Goal: Transaction & Acquisition: Purchase product/service

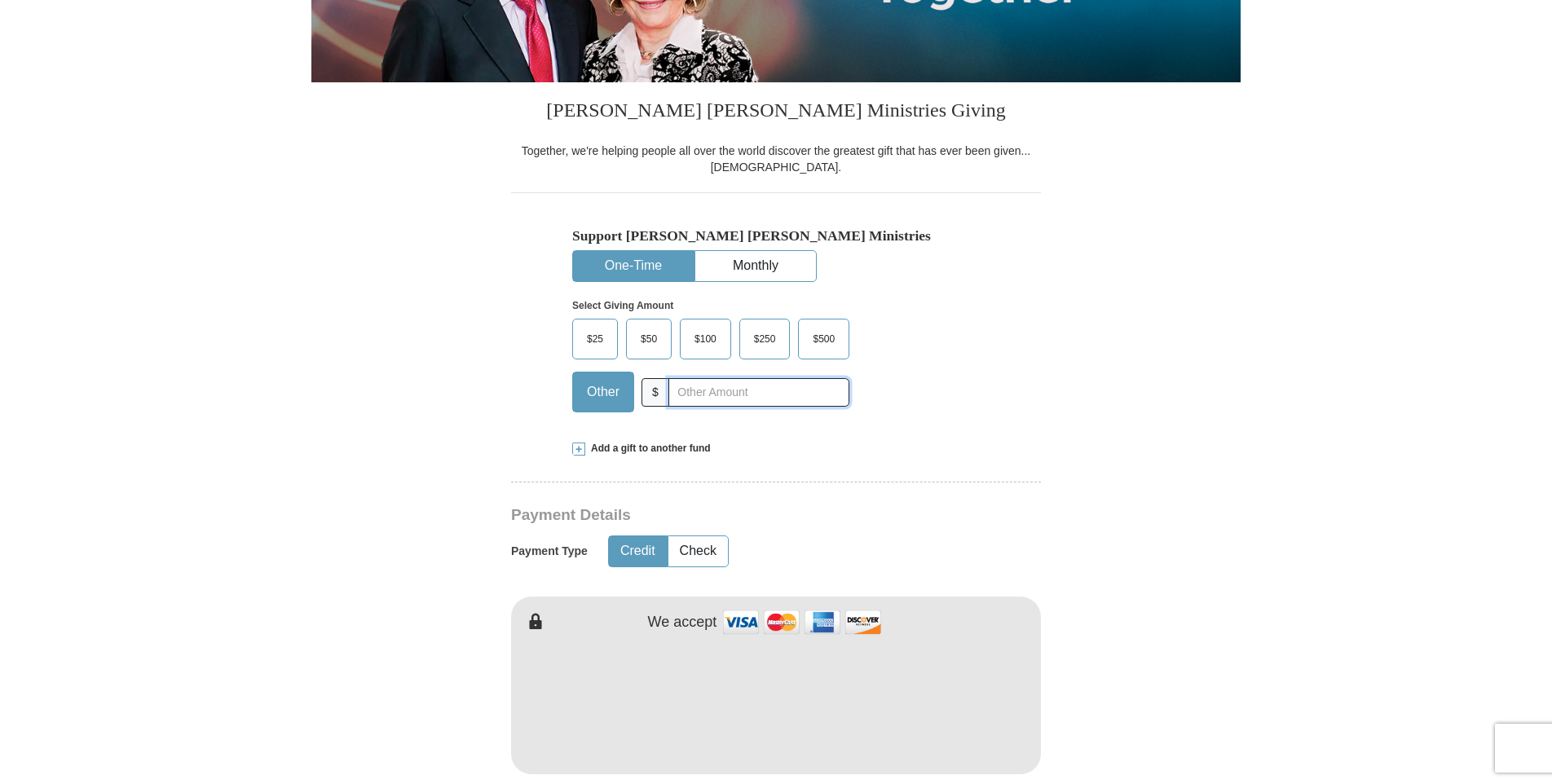
click at [678, 386] on input "text" at bounding box center [758, 392] width 181 height 29
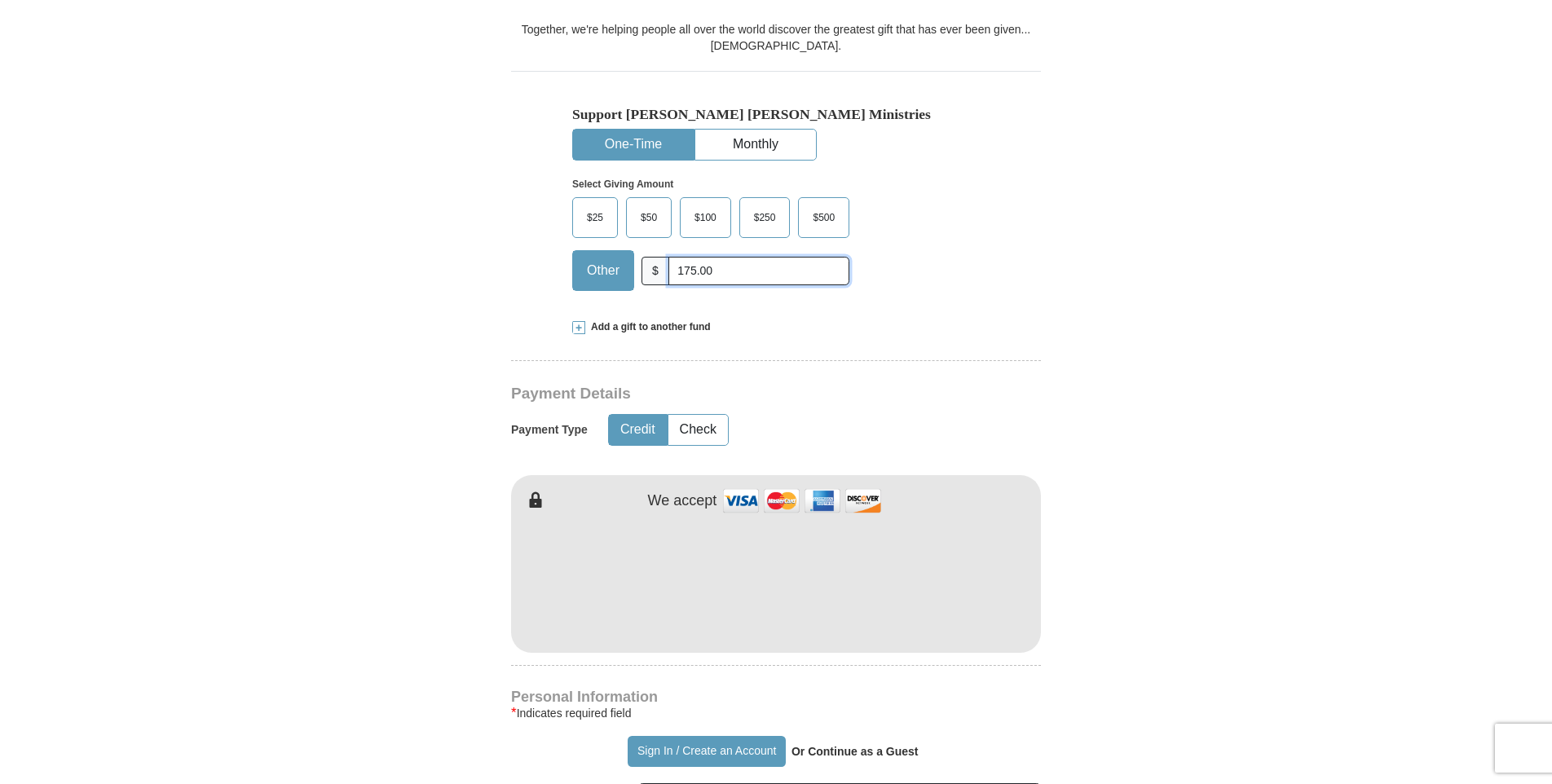
scroll to position [489, 0]
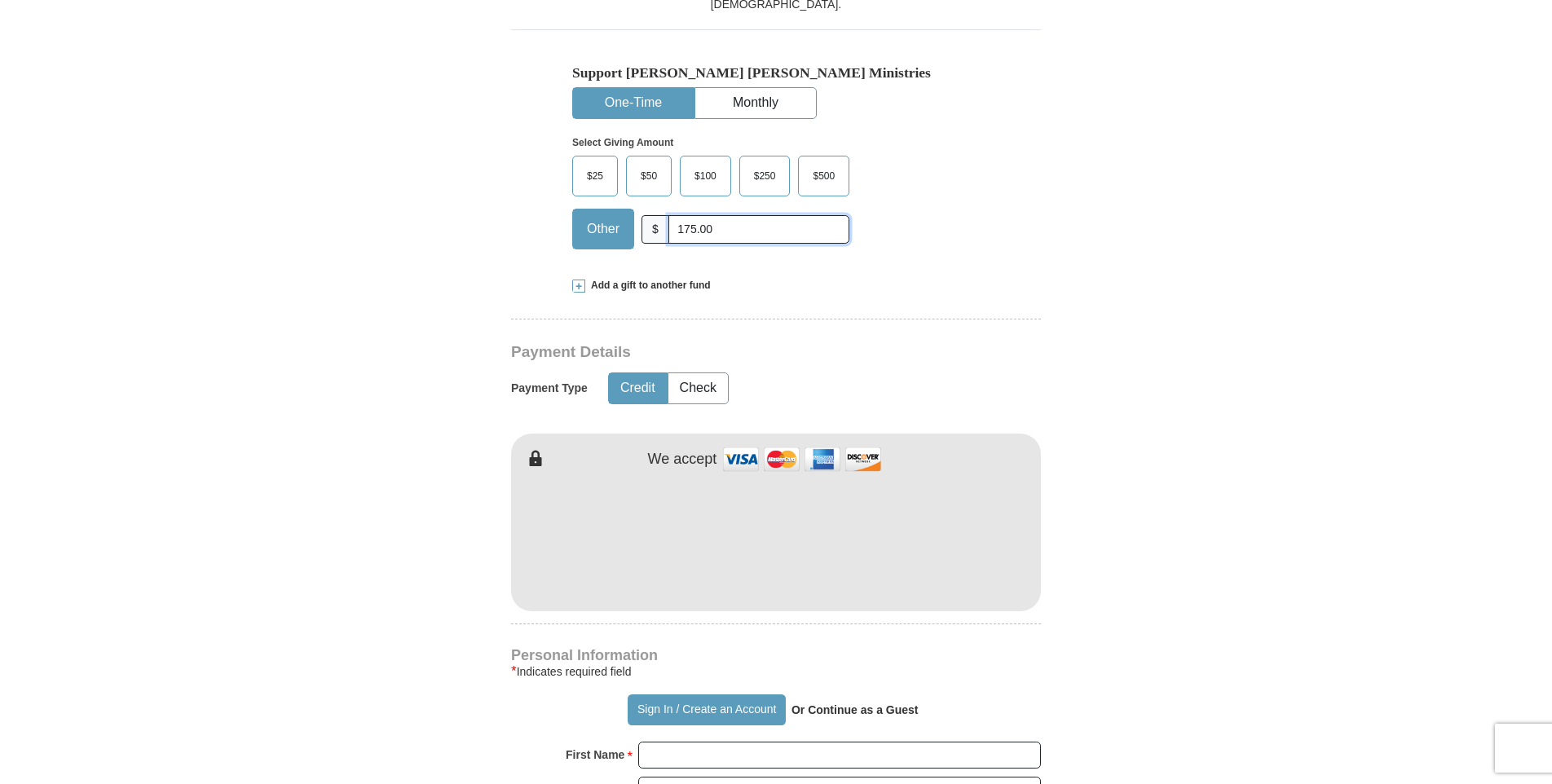
type input "175.00"
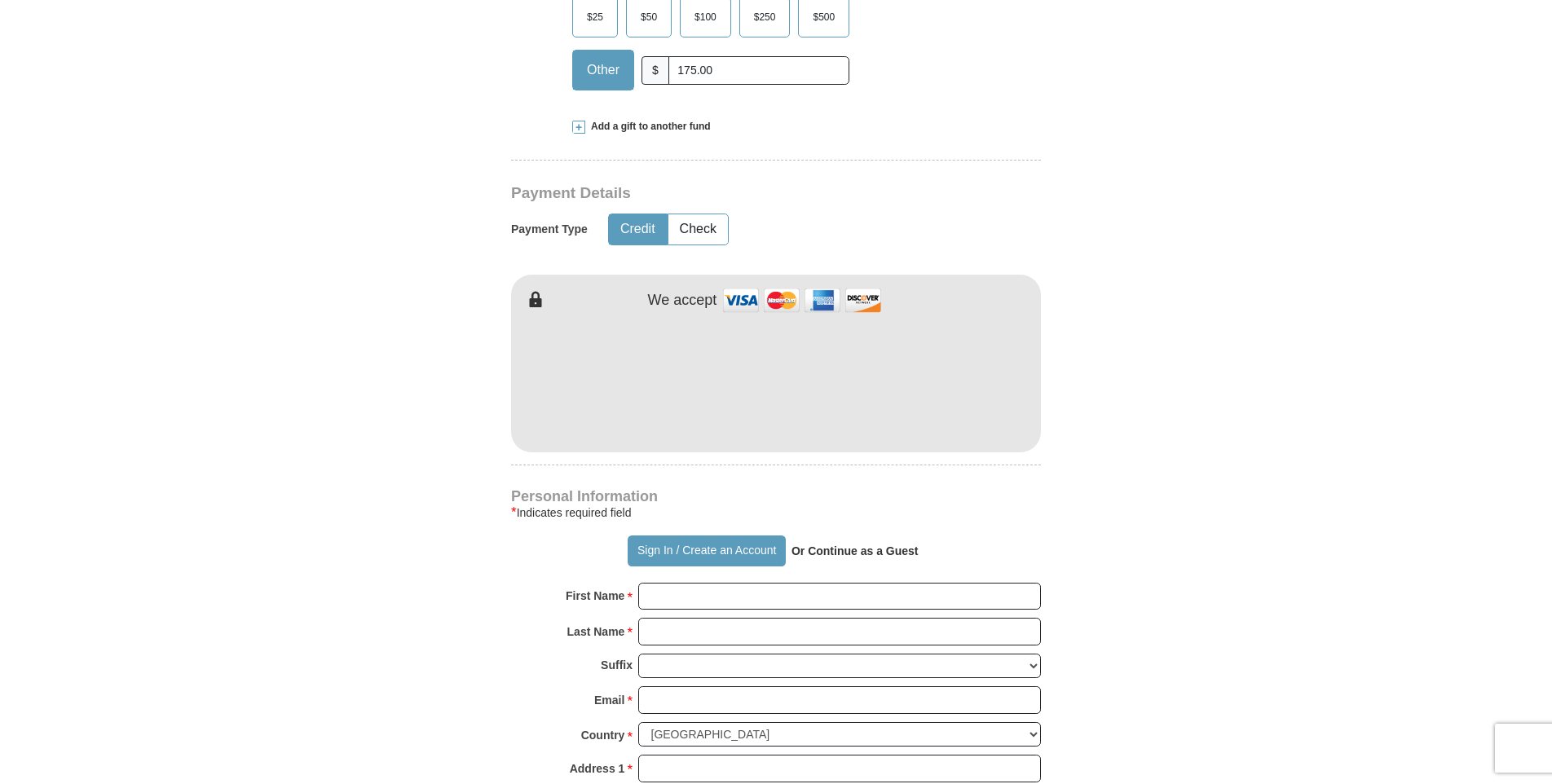
scroll to position [652, 0]
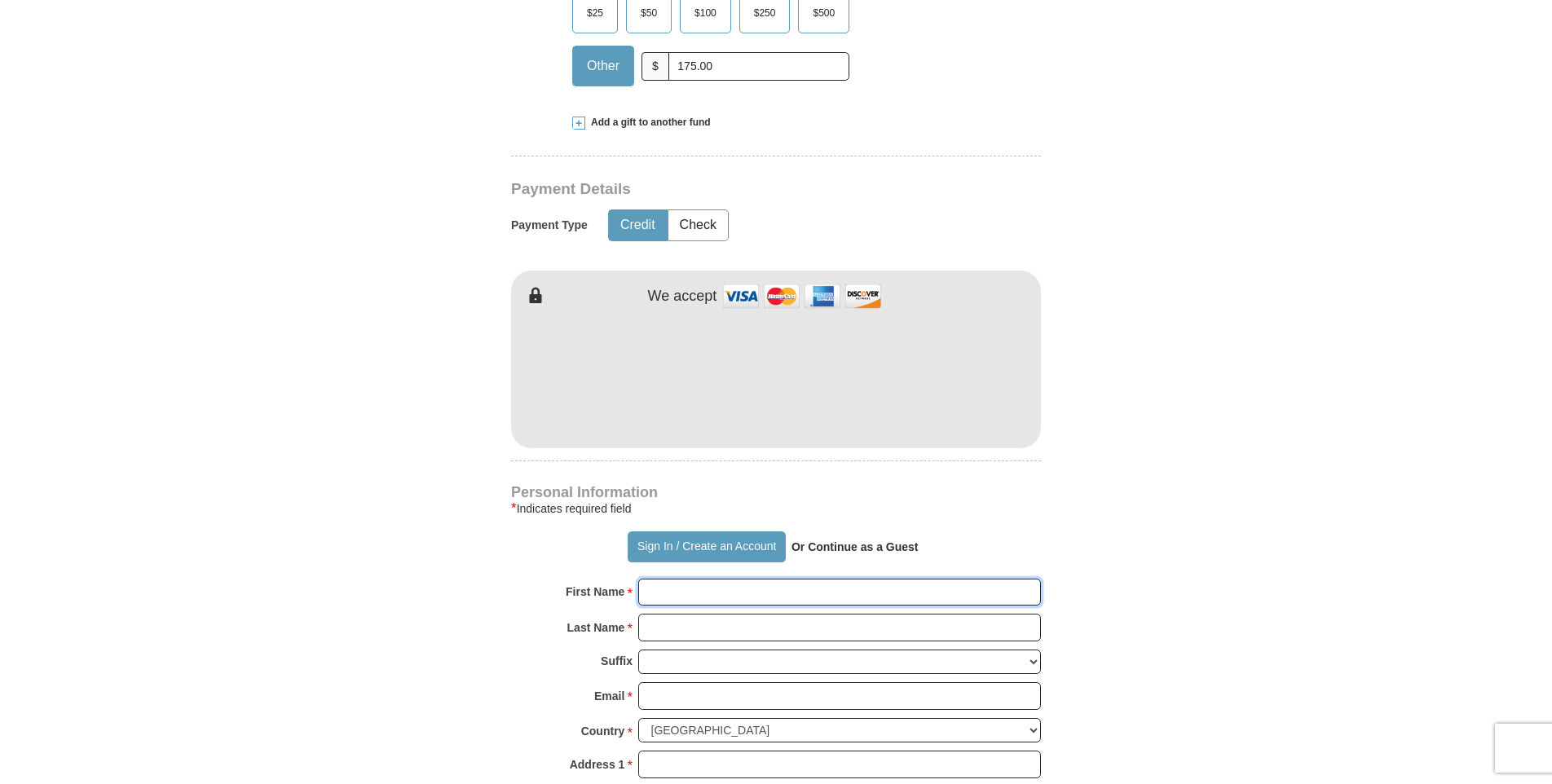
click at [675, 589] on input "First Name *" at bounding box center [839, 592] width 403 height 28
type input "[PERSON_NAME]"
type input "Copponex"
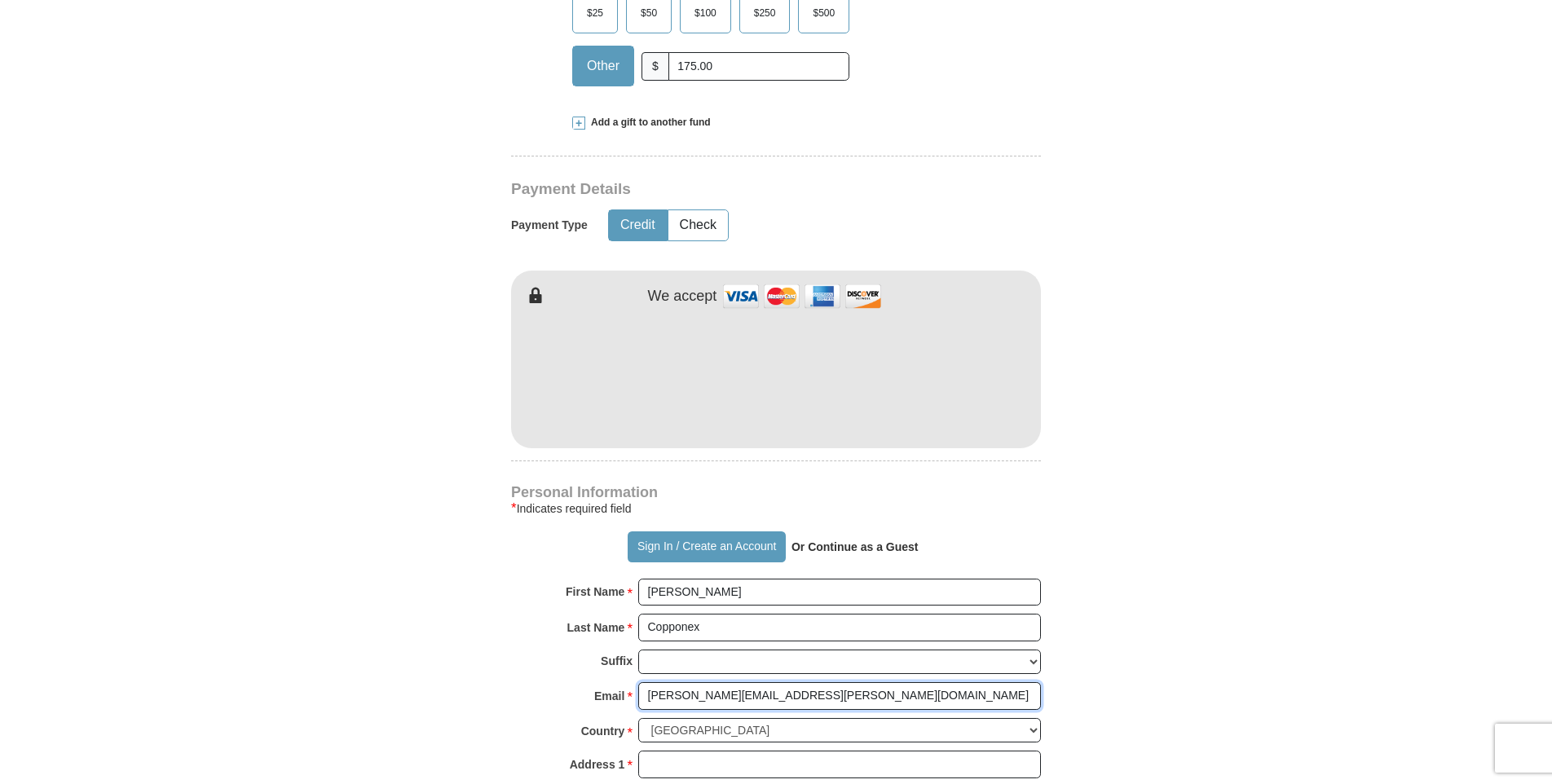
type input "[PERSON_NAME][EMAIL_ADDRESS][PERSON_NAME][DOMAIN_NAME]"
type input "[STREET_ADDRESS]"
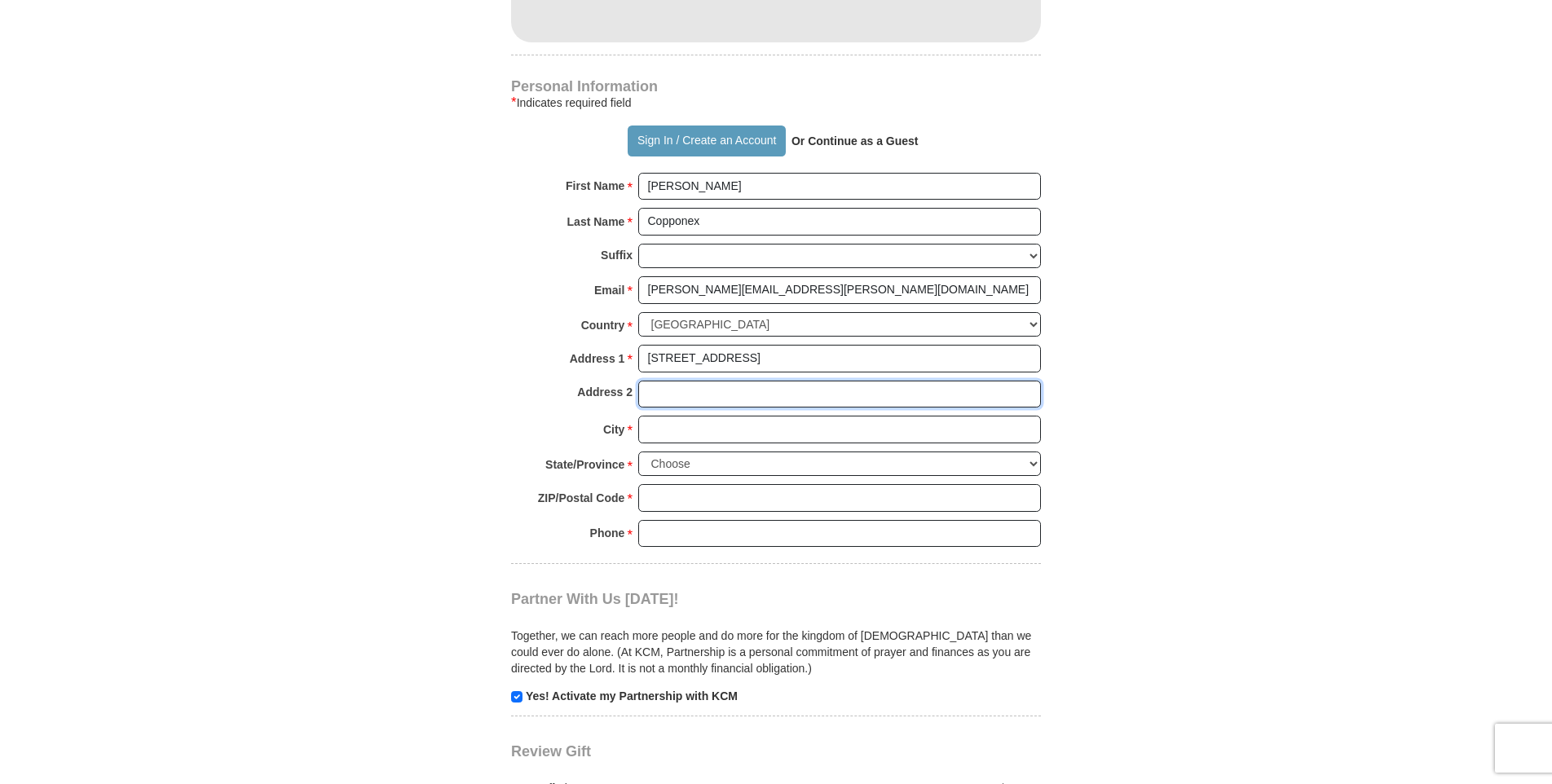
scroll to position [1061, 0]
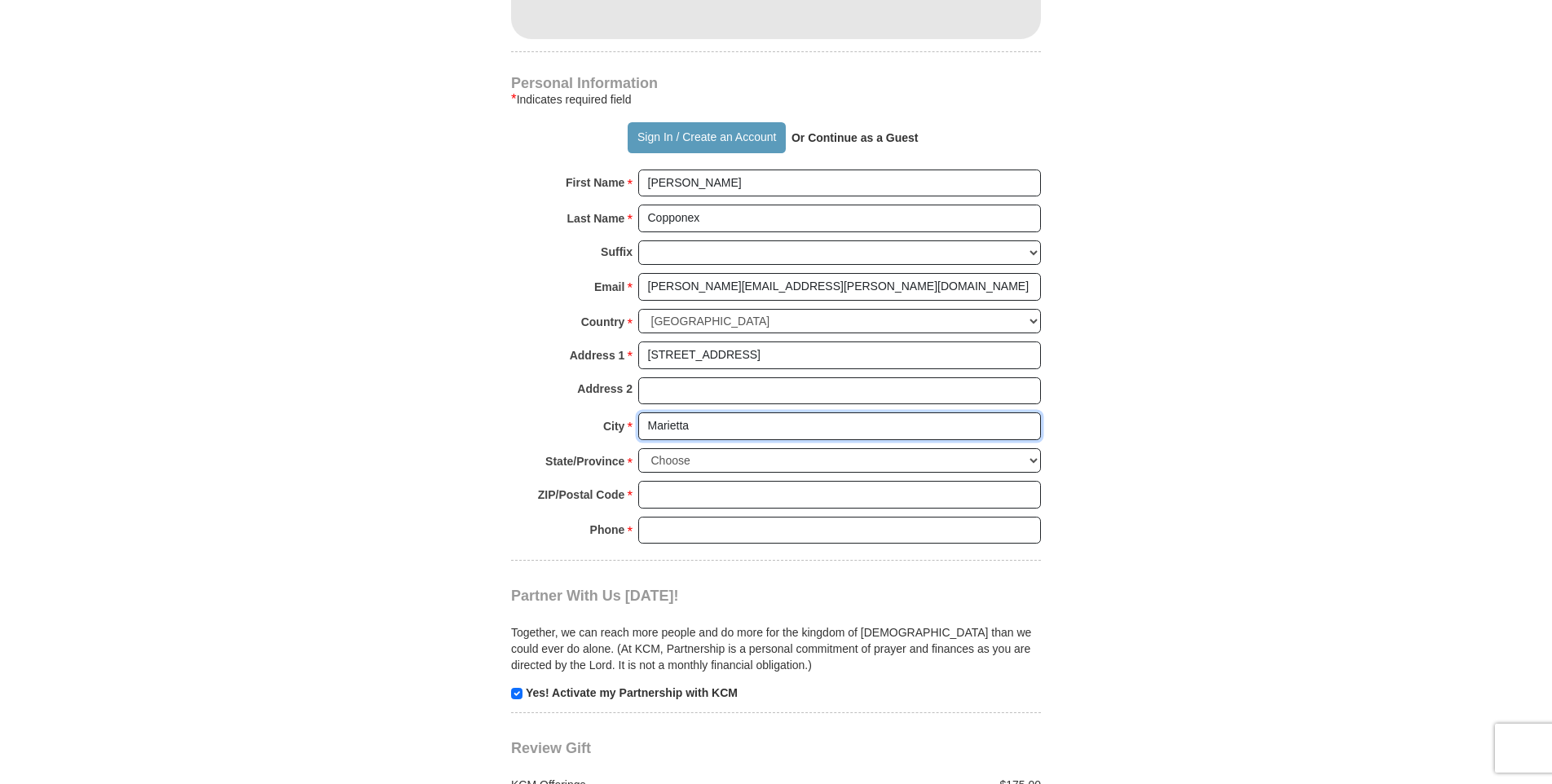
type input "Marietta"
select select "GA"
type input "30066"
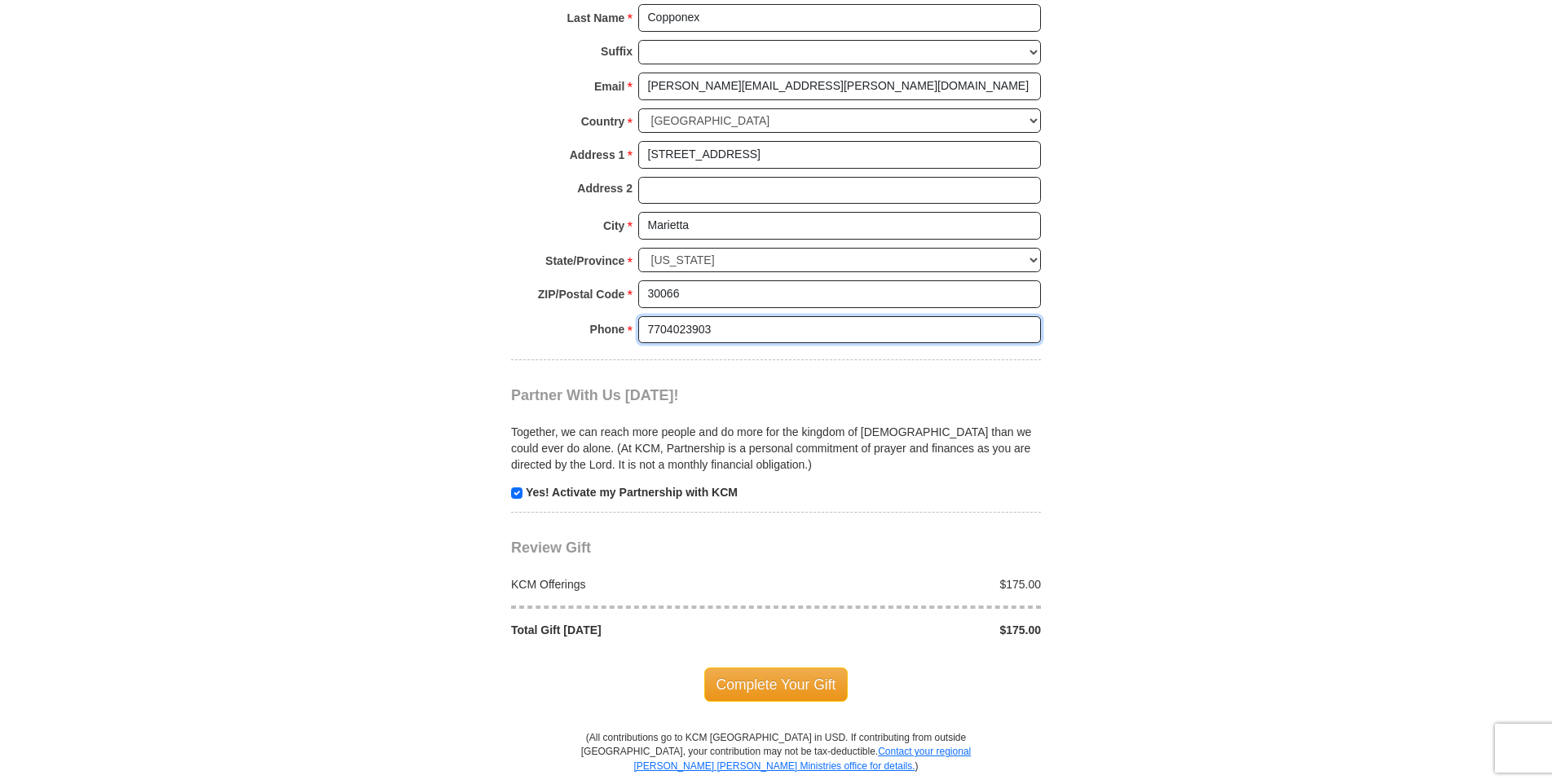
scroll to position [1305, 0]
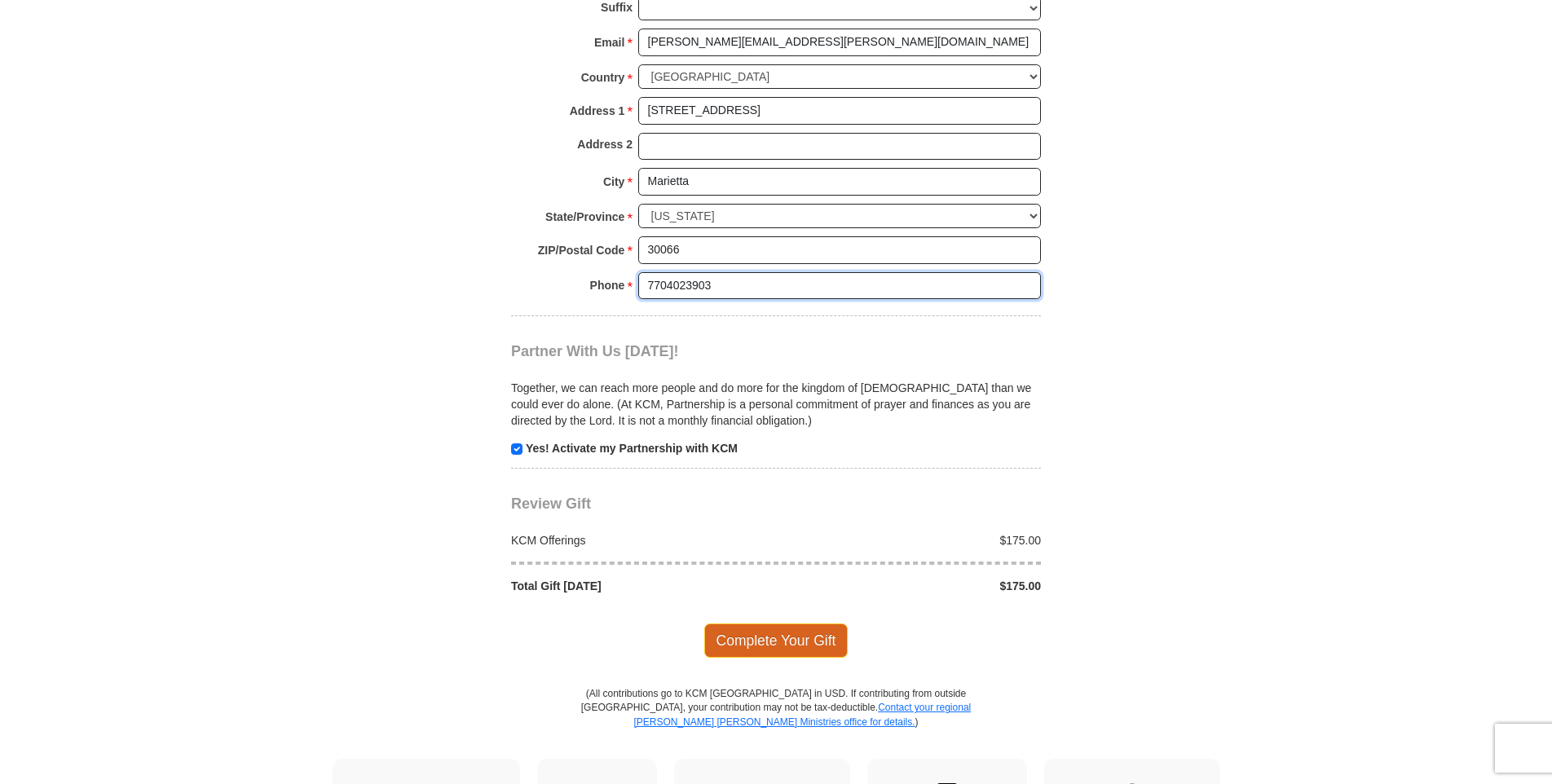
type input "7704023903"
click at [764, 642] on span "Complete Your Gift" at bounding box center [776, 640] width 144 height 34
